Goal: Task Accomplishment & Management: Use online tool/utility

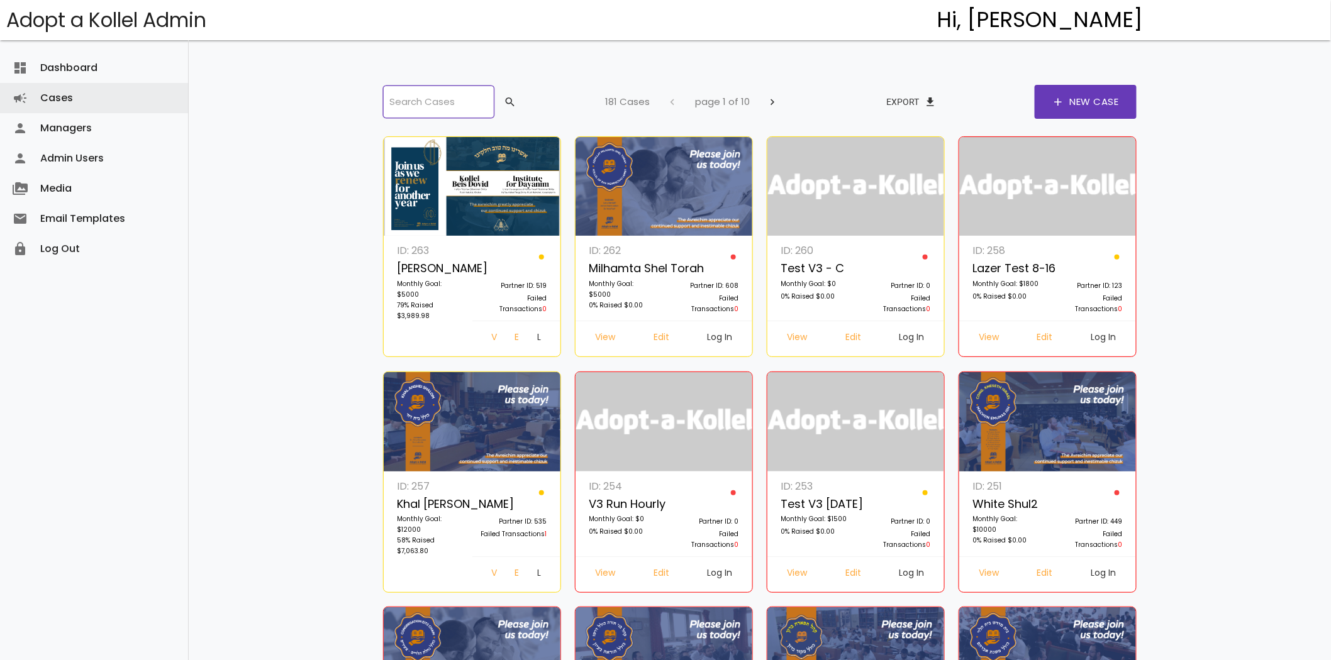
click at [464, 103] on input "search" at bounding box center [438, 102] width 111 height 33
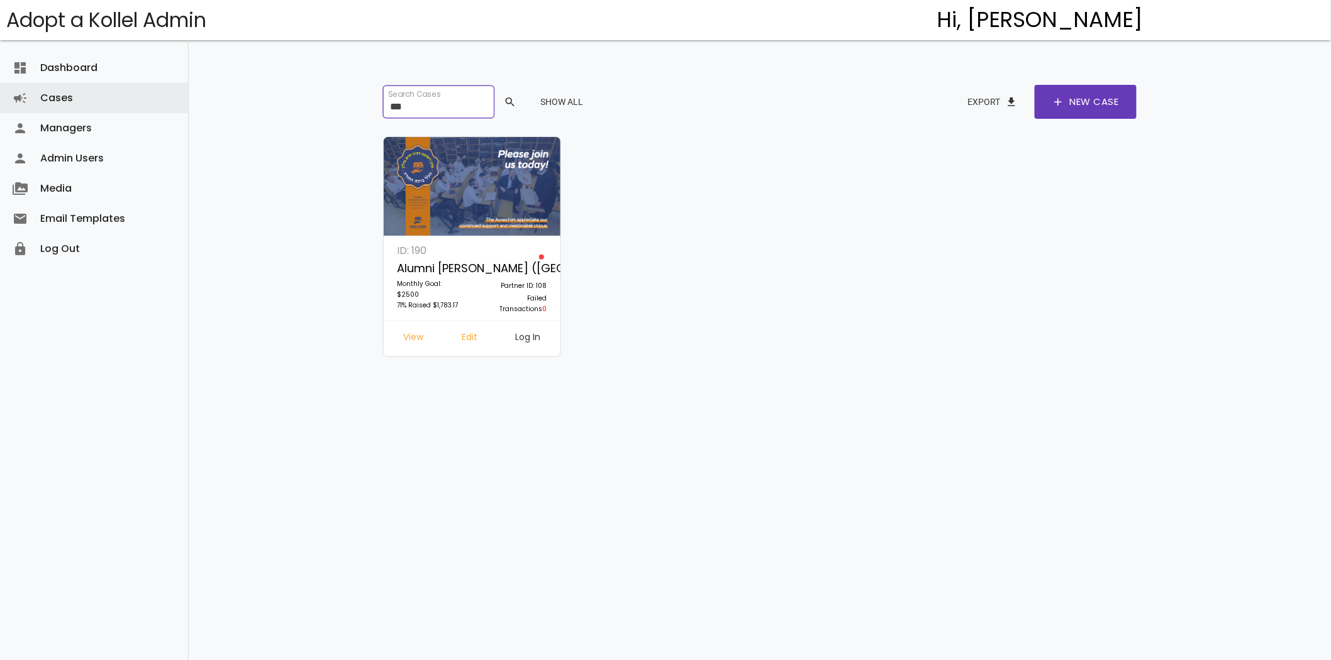
type input "***"
click at [522, 323] on div "View Edit Log In" at bounding box center [472, 339] width 177 height 36
click at [526, 332] on link "Log In" at bounding box center [528, 339] width 45 height 23
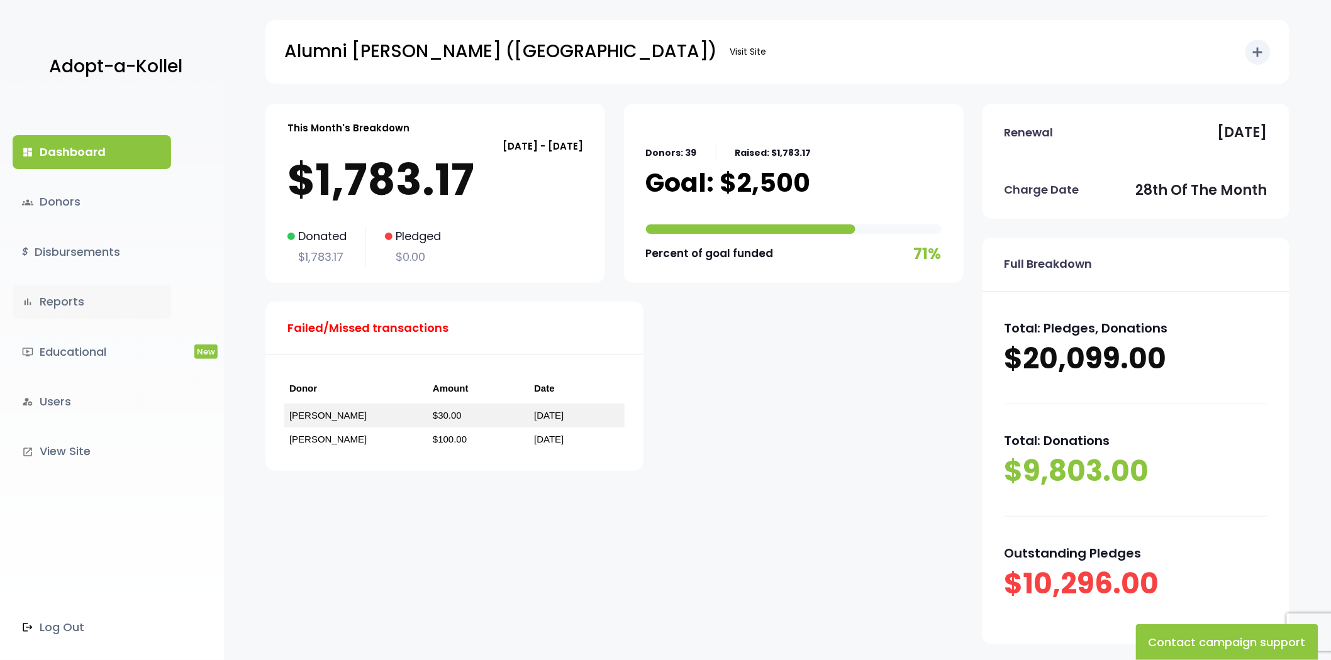
click at [72, 297] on link "bar_chart Reports" at bounding box center [92, 302] width 158 height 34
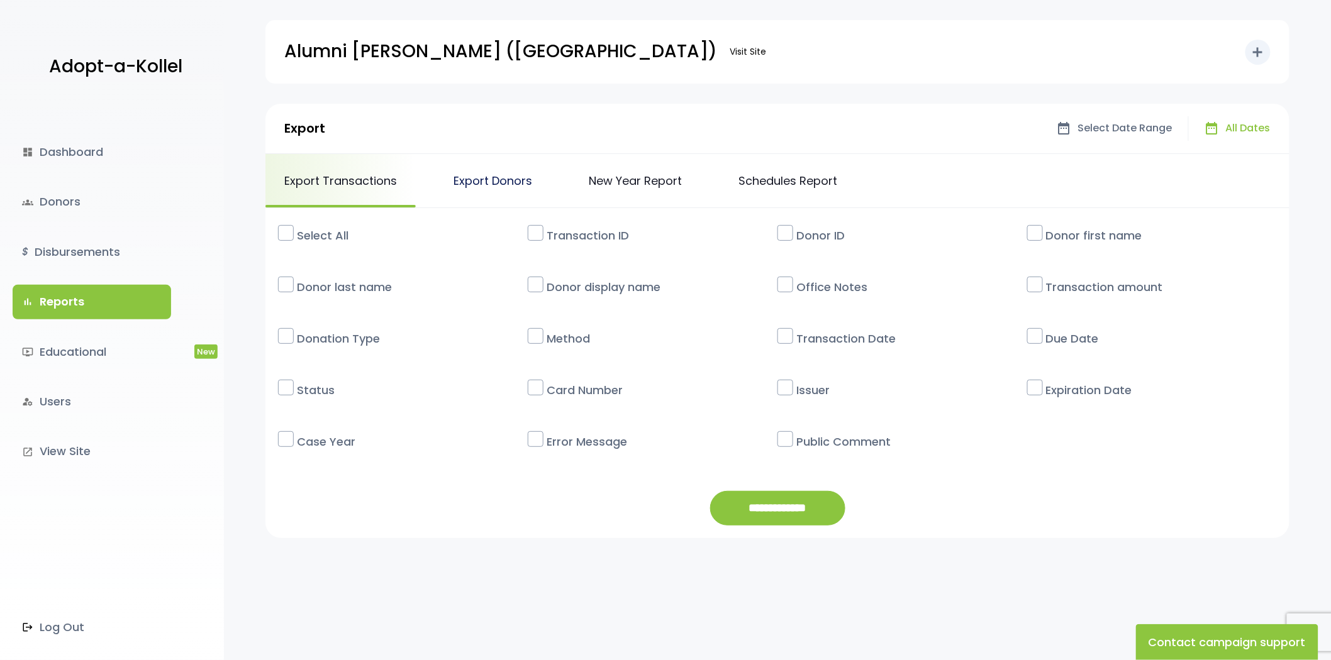
click at [502, 178] on link "Export Donors" at bounding box center [493, 180] width 116 height 53
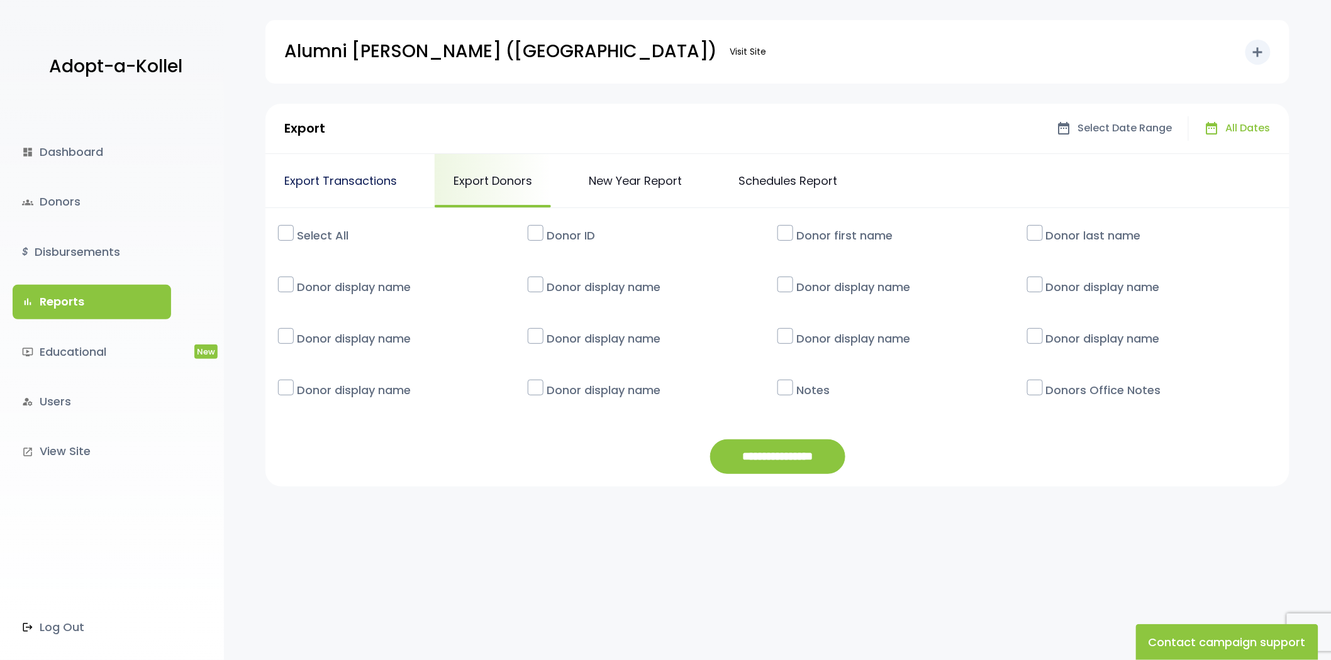
click at [330, 175] on link "Export Transactions" at bounding box center [340, 180] width 150 height 53
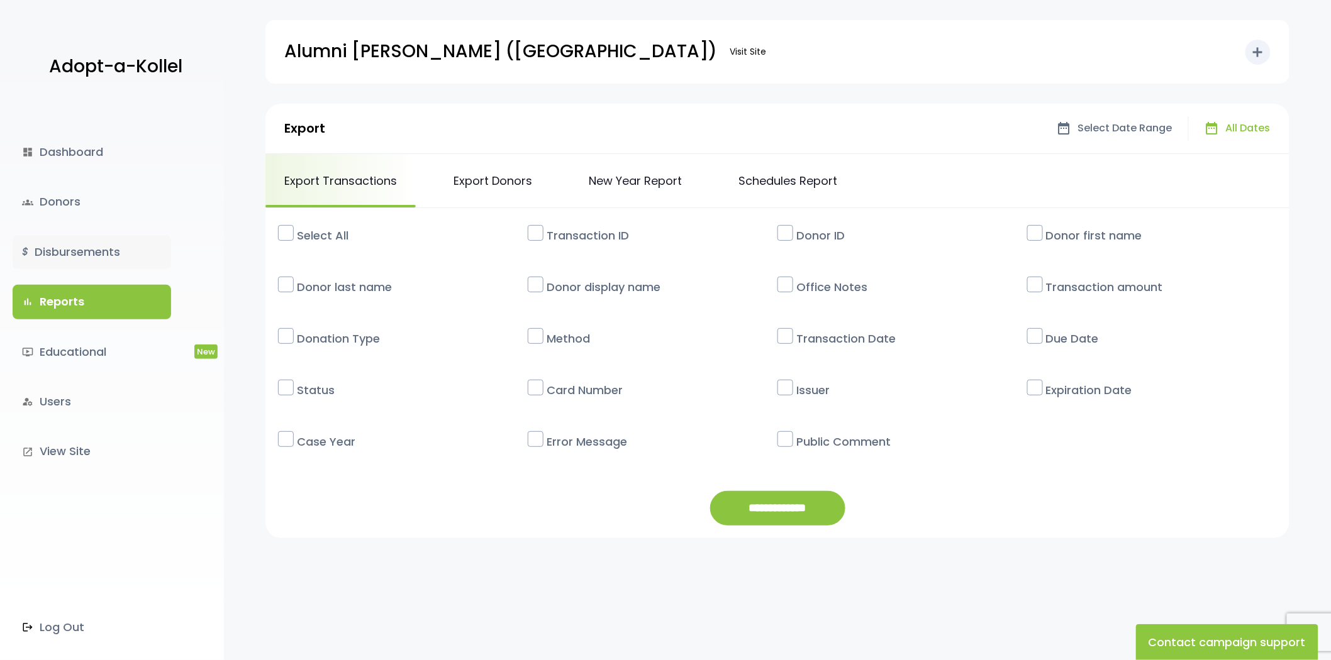
click at [48, 262] on link "$ Disbursements" at bounding box center [92, 252] width 158 height 34
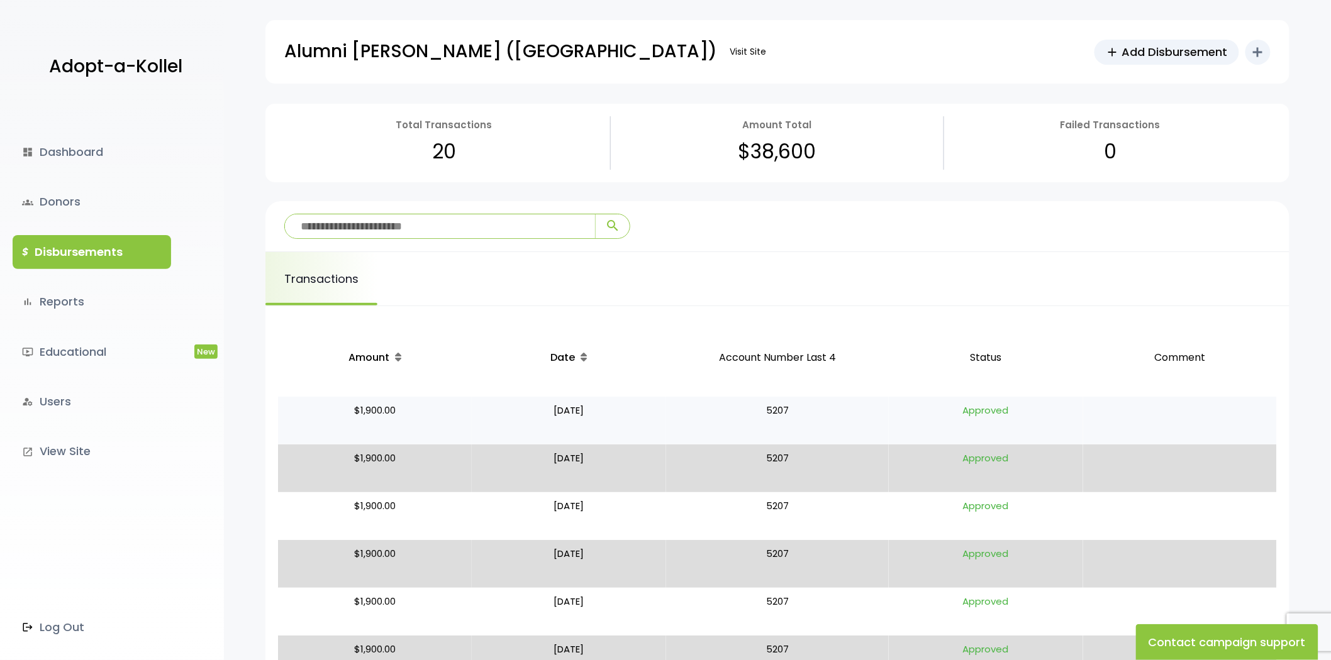
click at [438, 417] on p "$1,900.00" at bounding box center [375, 421] width 184 height 38
click at [1052, 430] on p "Approved" at bounding box center [986, 421] width 184 height 38
click at [64, 316] on link "bar_chart Reports" at bounding box center [92, 302] width 158 height 34
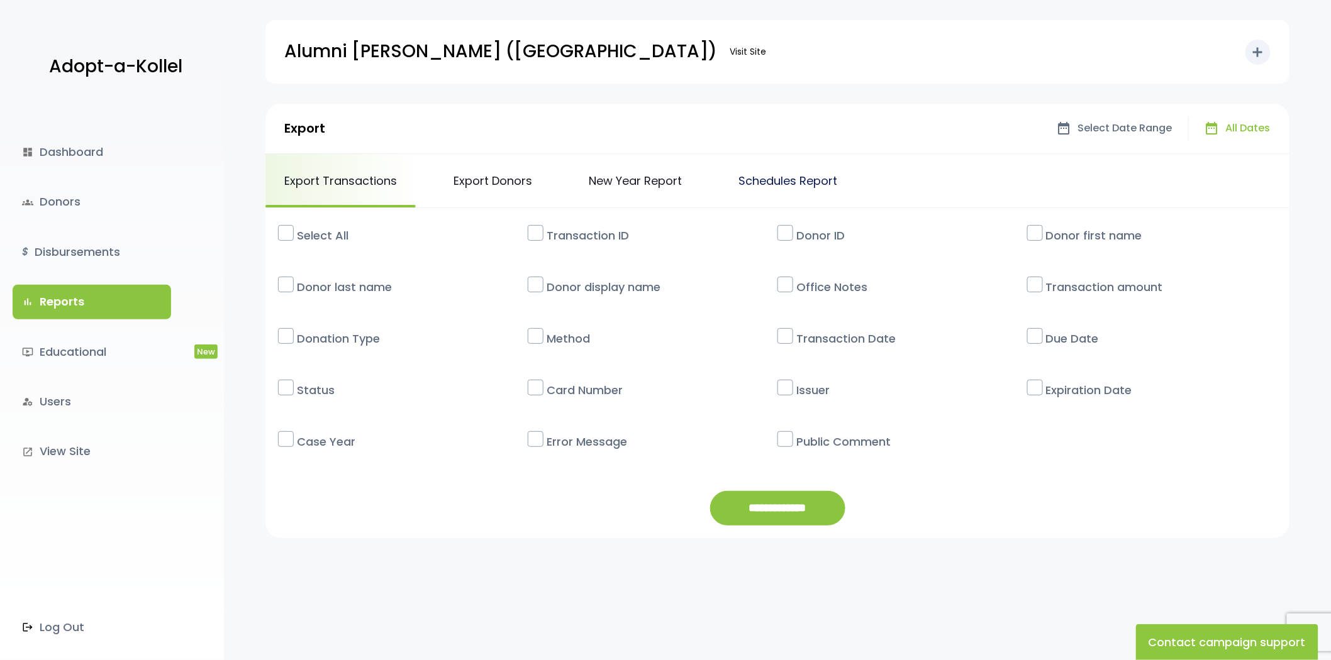
click at [815, 170] on link "Schedules Report" at bounding box center [787, 180] width 136 height 53
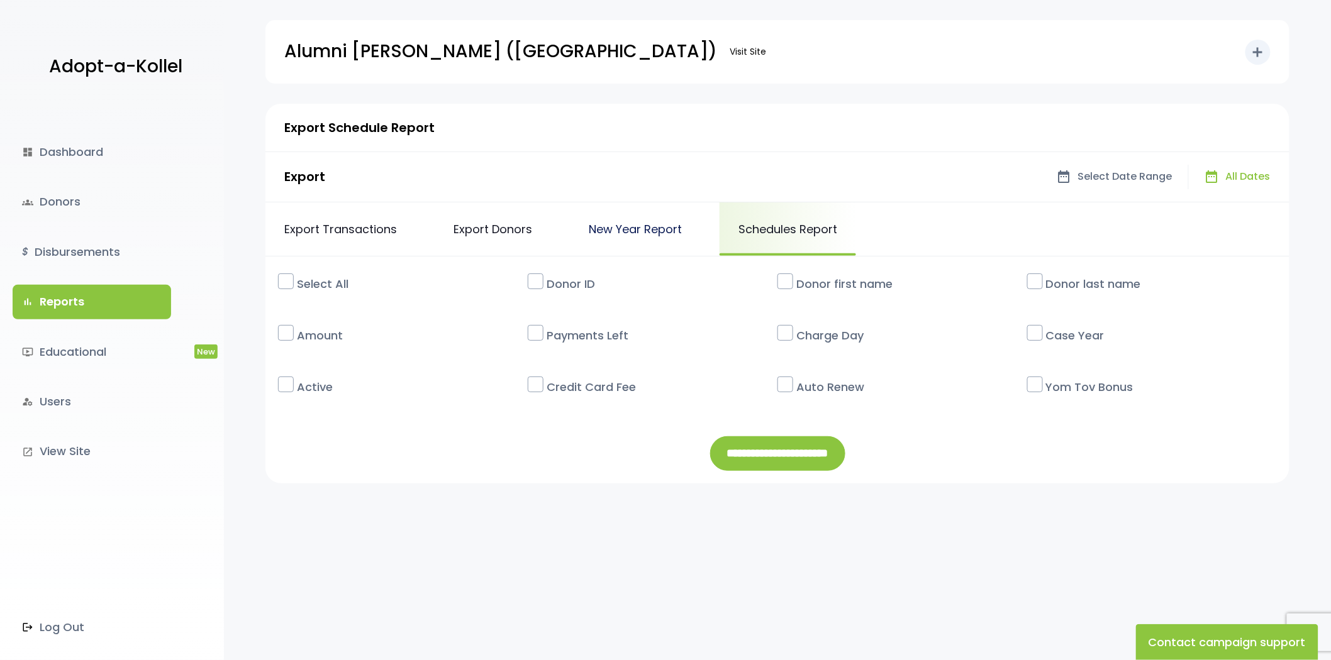
click at [679, 233] on link "New Year Report" at bounding box center [635, 229] width 131 height 53
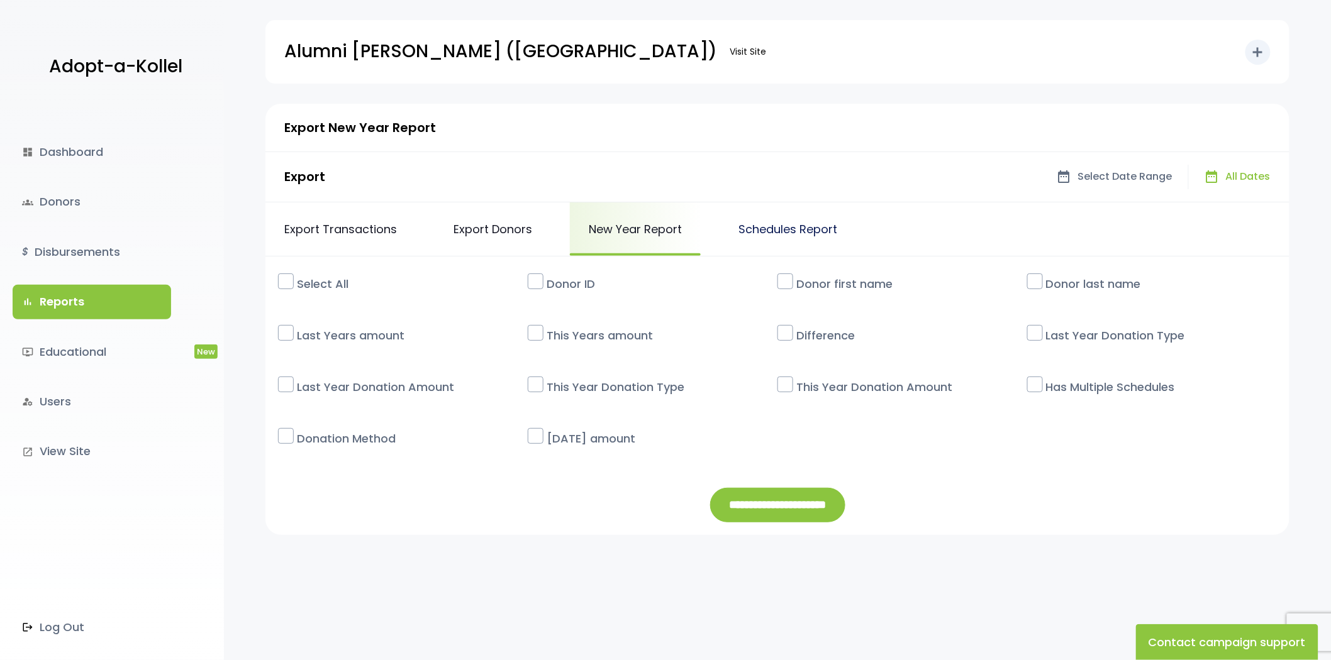
click at [814, 230] on link "Schedules Report" at bounding box center [787, 229] width 136 height 53
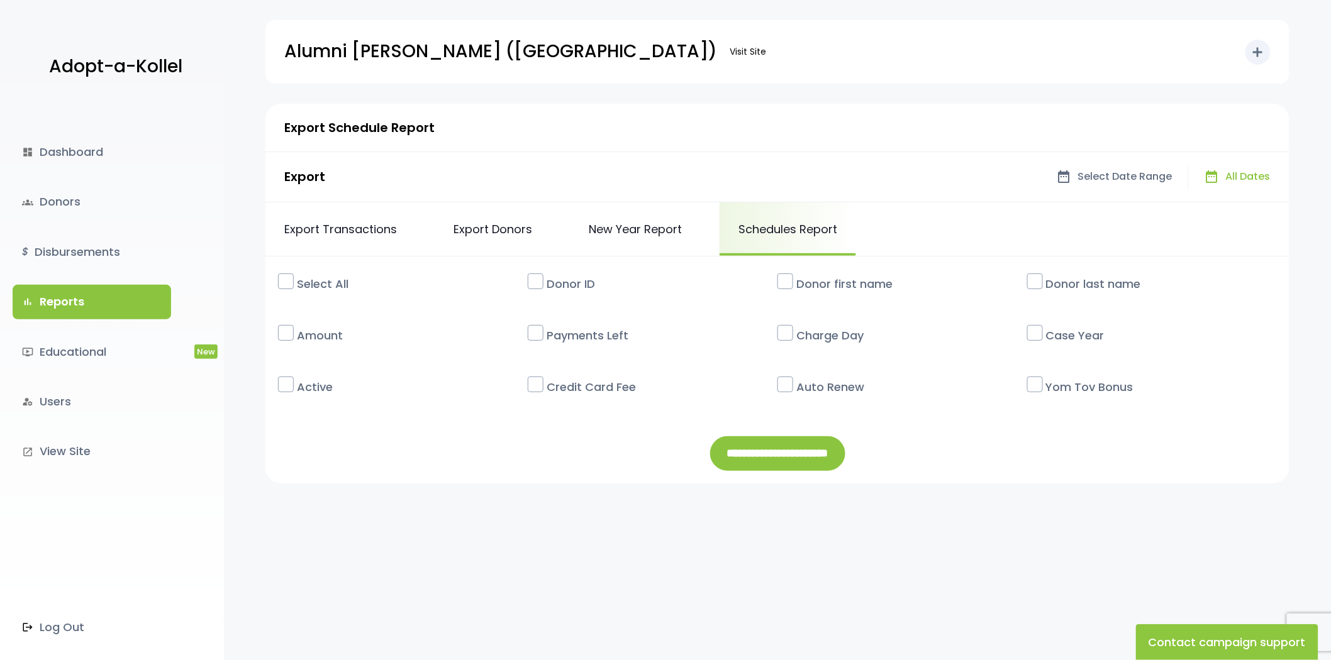
click at [69, 170] on div "dashboard Dashboard groups Donors $ Disbursements bar_chart Reports ondemand_vi…" at bounding box center [112, 382] width 224 height 557
click at [79, 152] on link "dashboard Dashboard" at bounding box center [92, 152] width 158 height 34
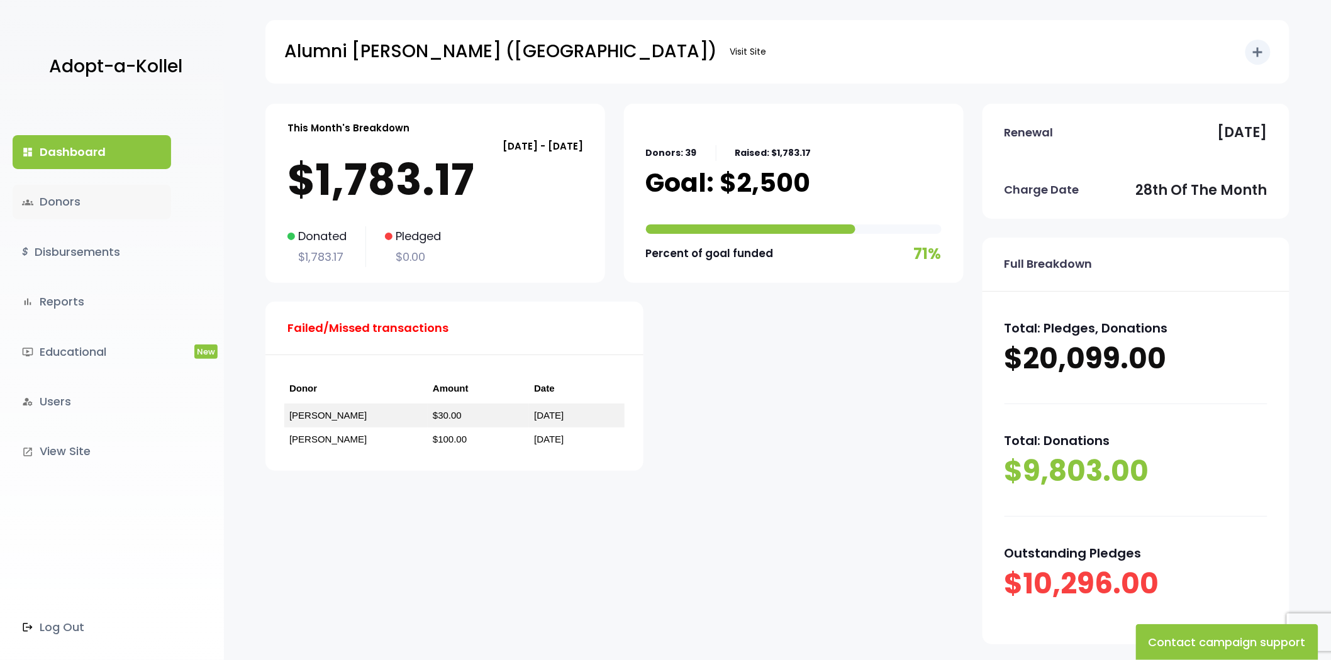
click at [80, 206] on link "groups Donors" at bounding box center [92, 202] width 158 height 34
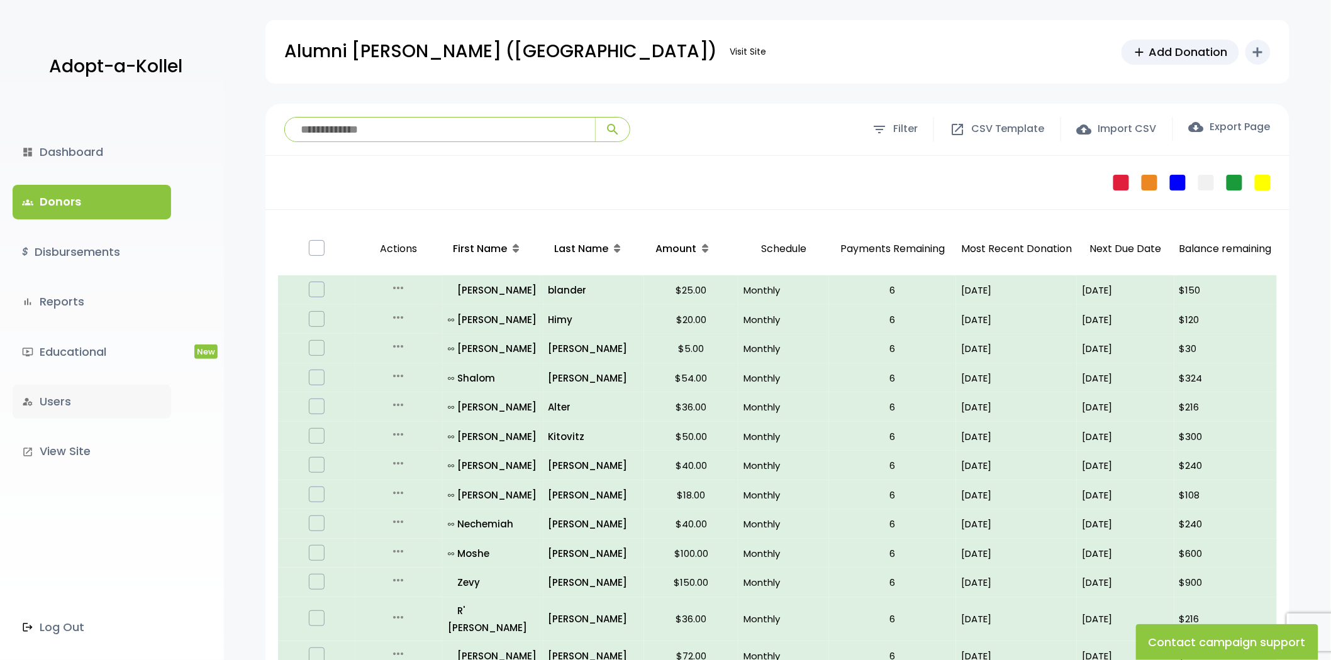
click at [67, 400] on link "manage_accounts Users" at bounding box center [92, 402] width 158 height 34
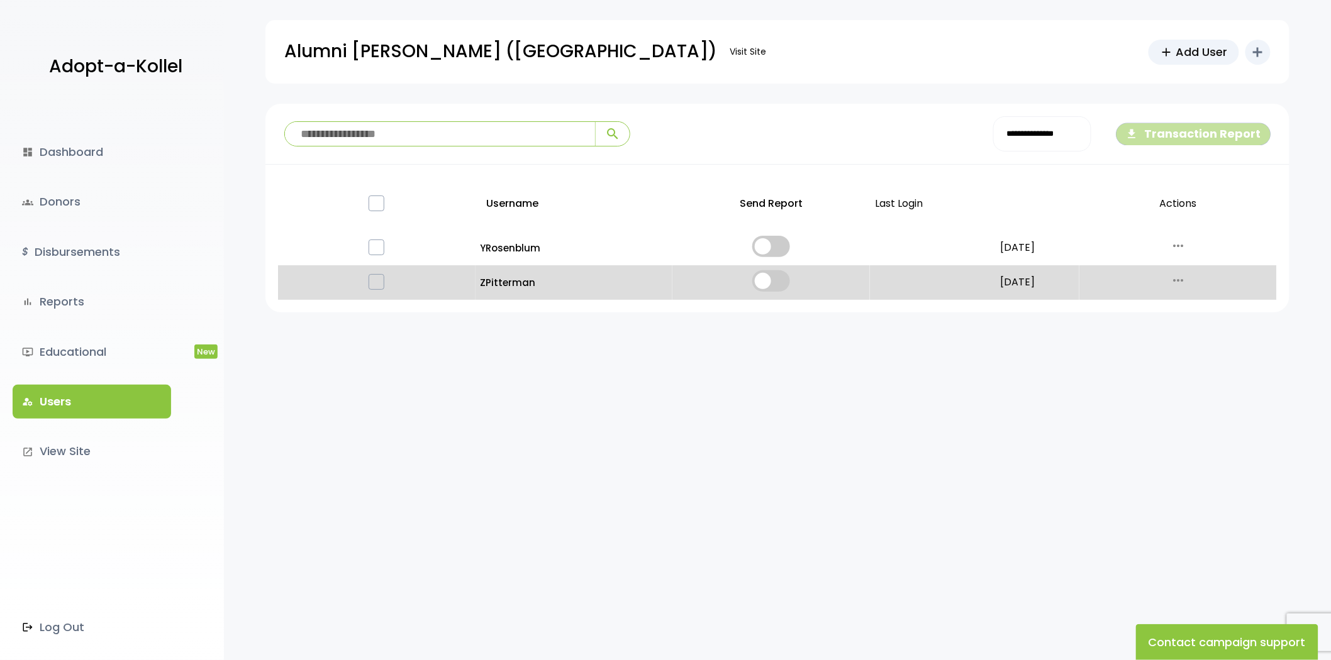
click at [1225, 132] on button "file_download Transaction Report" at bounding box center [1193, 134] width 154 height 22
click at [854, 240] on div at bounding box center [770, 248] width 187 height 25
click at [999, 89] on body "Adopt-a-Kollel dashboard Dashboard groups Donors $ Disbursements bar_chart Repo…" at bounding box center [665, 396] width 1331 height 792
click at [623, 169] on form "Username Send Report Last Login Actions YRosenblum 08/04/2025 more_horiz Reset …" at bounding box center [777, 239] width 1024 height 148
click at [1003, 129] on div "**********" at bounding box center [1043, 133] width 118 height 35
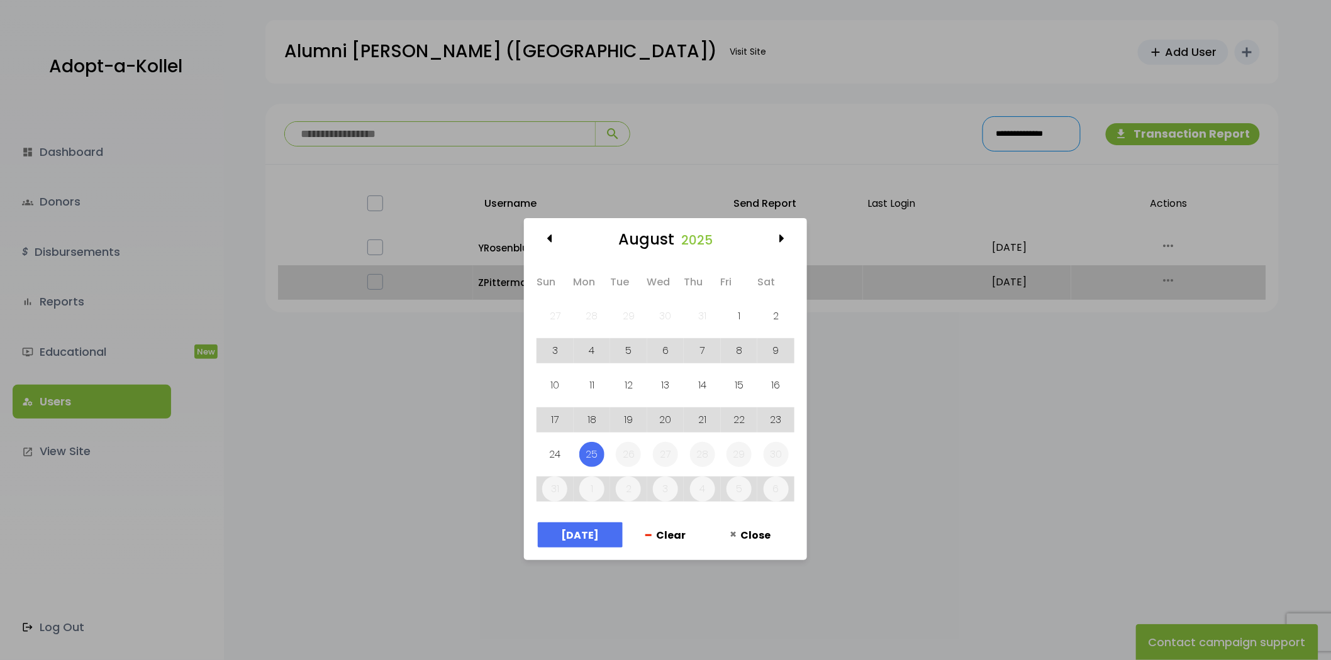
click at [918, 387] on div "August 2025 Sun Mon Tue Wed Thu Fri Sat 27 28 29 30 31 1 2 3 4 5 6 7 8 9 10 11 …" at bounding box center [665, 330] width 1331 height 660
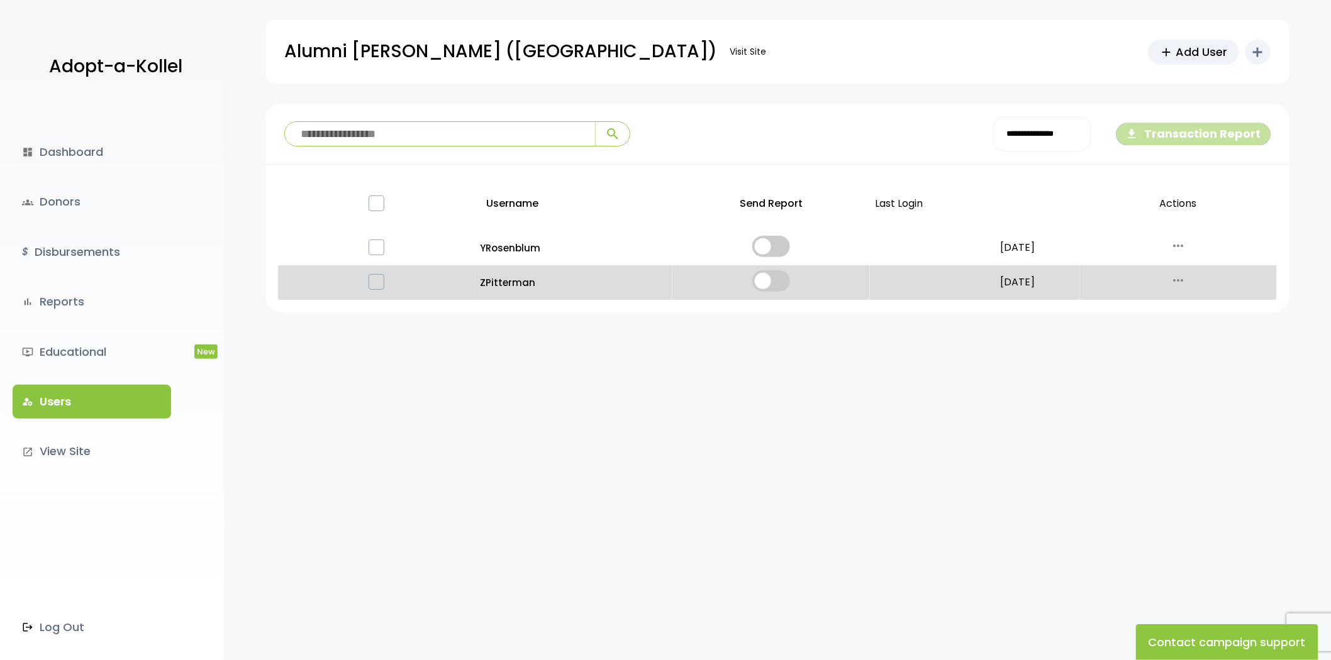
click at [1246, 130] on button "file_download Transaction Report" at bounding box center [1193, 134] width 154 height 22
